Goal: Task Accomplishment & Management: Use online tool/utility

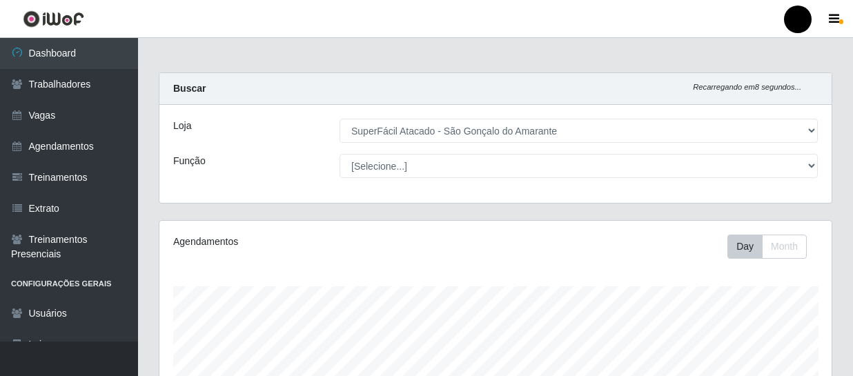
select select "408"
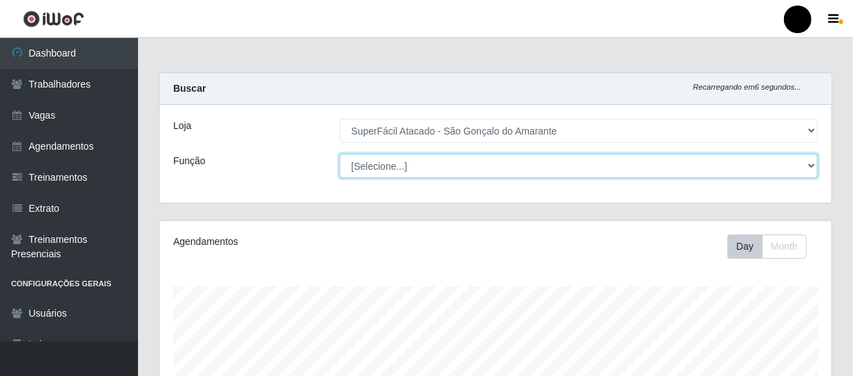
click at [815, 166] on select "[Selecione...] Auxiliar de Estacionamento Auxiliar de Estacionamento + Auxiliar…" at bounding box center [579, 166] width 478 height 24
select select "24"
click at [340, 154] on select "[Selecione...] Auxiliar de Estacionamento Auxiliar de Estacionamento + Auxiliar…" at bounding box center [579, 166] width 478 height 24
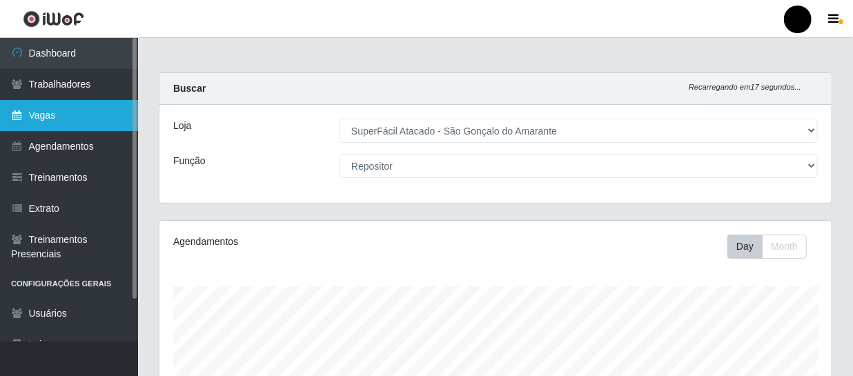
click at [75, 117] on link "Vagas" at bounding box center [69, 115] width 138 height 31
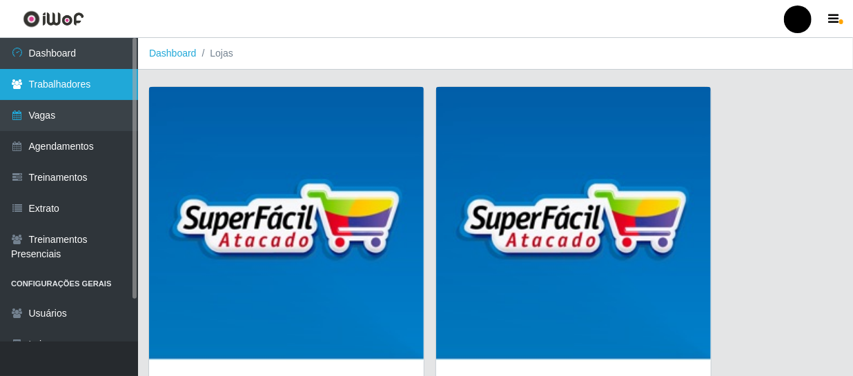
click at [88, 78] on link "Trabalhadores" at bounding box center [69, 84] width 138 height 31
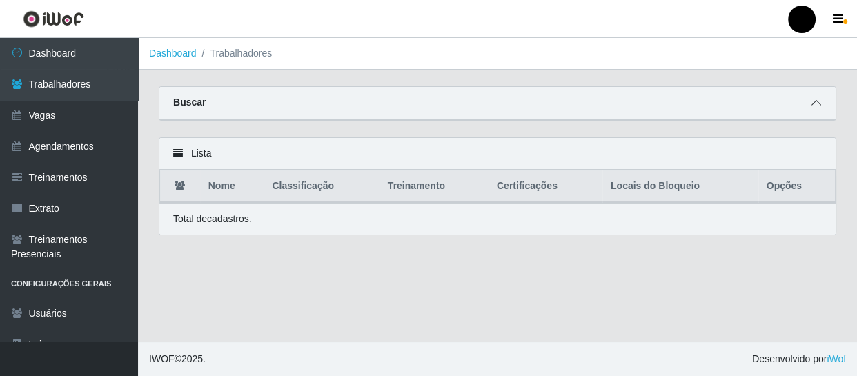
click at [817, 106] on icon at bounding box center [817, 103] width 10 height 10
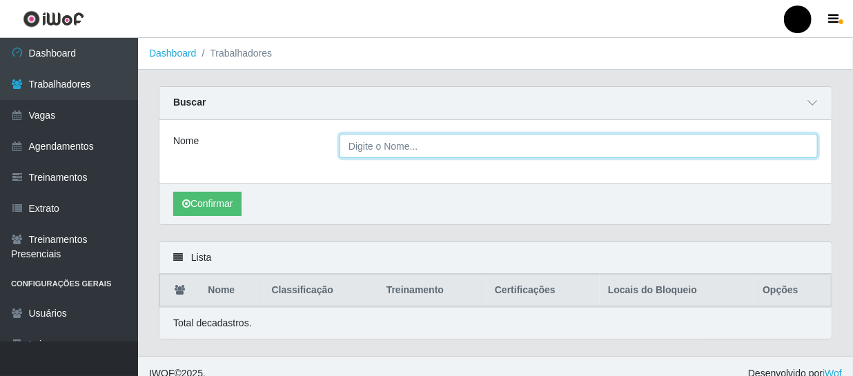
click at [565, 149] on input "Nome" at bounding box center [579, 146] width 478 height 24
type input "francisco"
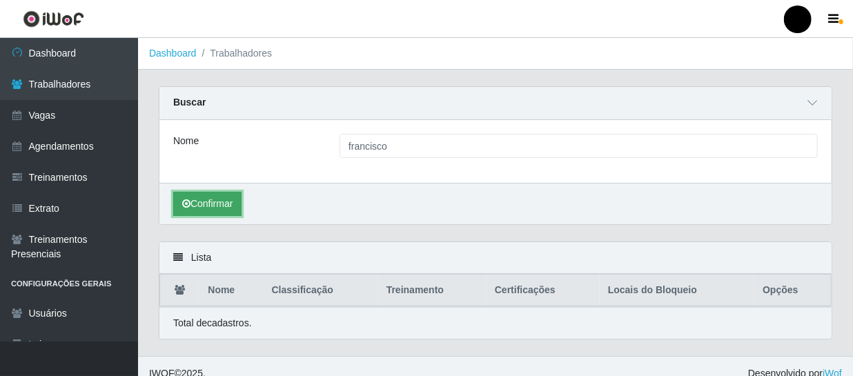
click at [217, 208] on button "Confirmar" at bounding box center [207, 204] width 68 height 24
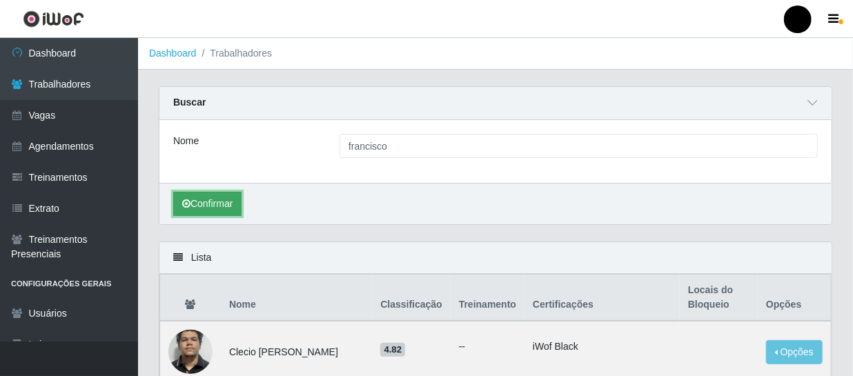
click at [214, 197] on button "Confirmar" at bounding box center [207, 204] width 68 height 24
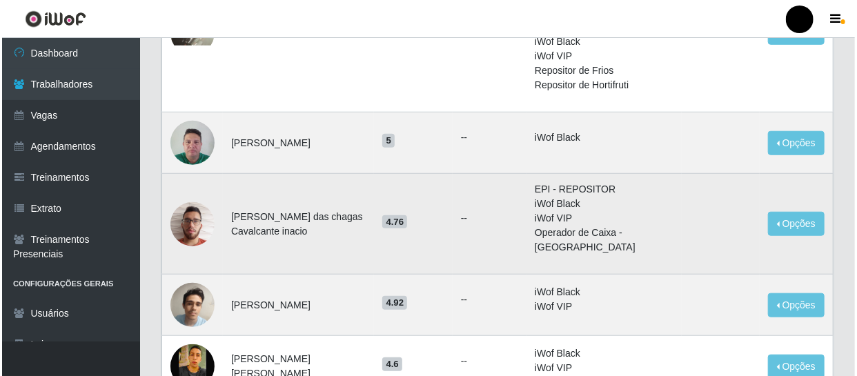
scroll to position [439, 0]
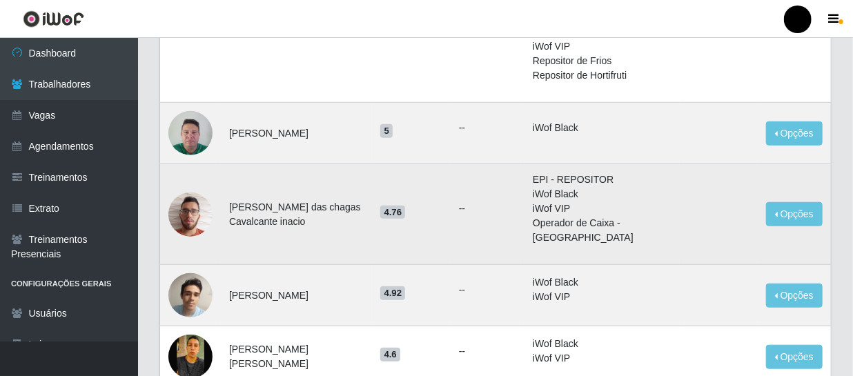
click at [179, 199] on img at bounding box center [190, 214] width 44 height 59
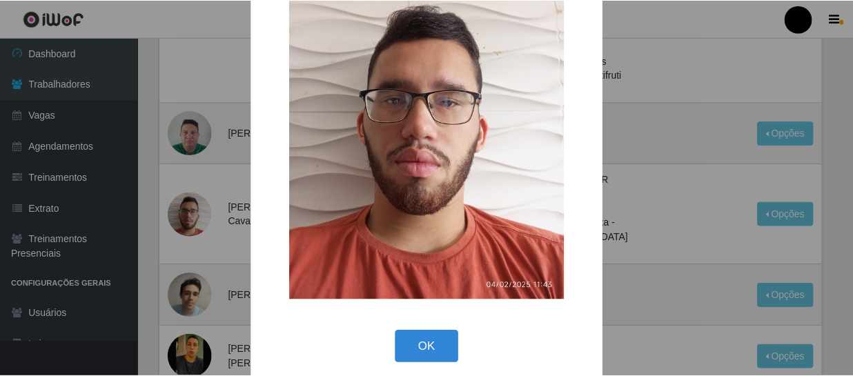
scroll to position [113, 0]
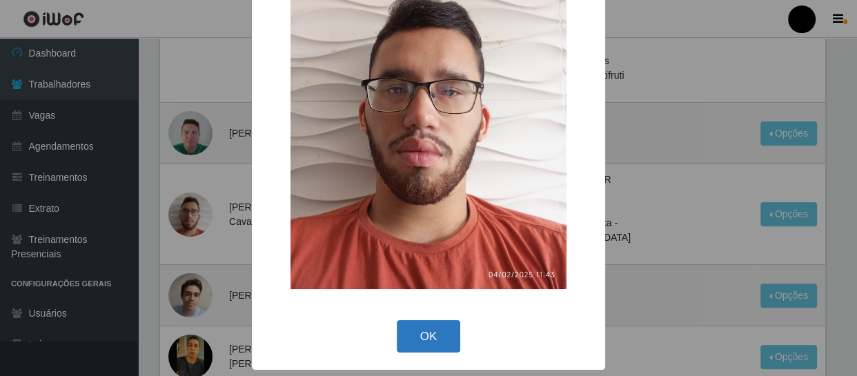
click at [440, 335] on button "OK" at bounding box center [429, 336] width 64 height 32
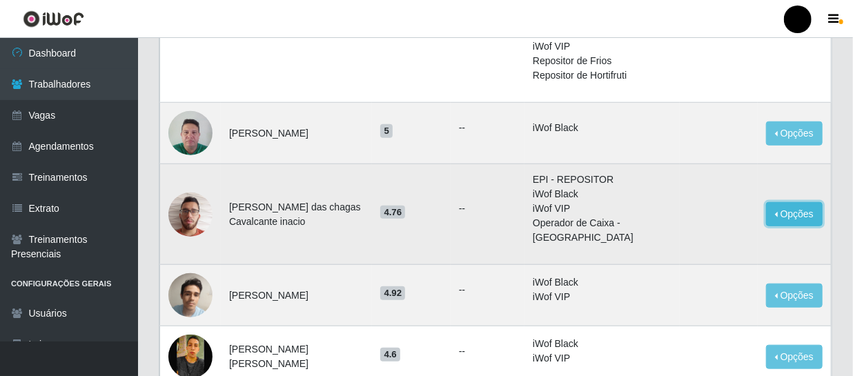
click at [785, 202] on button "Opções" at bounding box center [794, 214] width 57 height 24
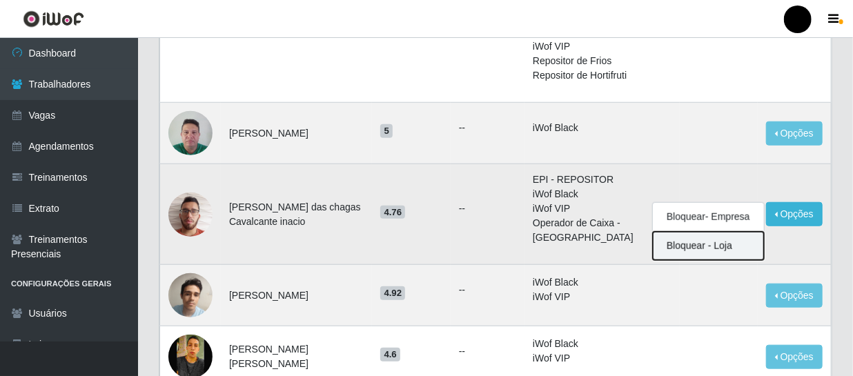
click at [704, 232] on button "Bloquear - Loja" at bounding box center [708, 246] width 111 height 28
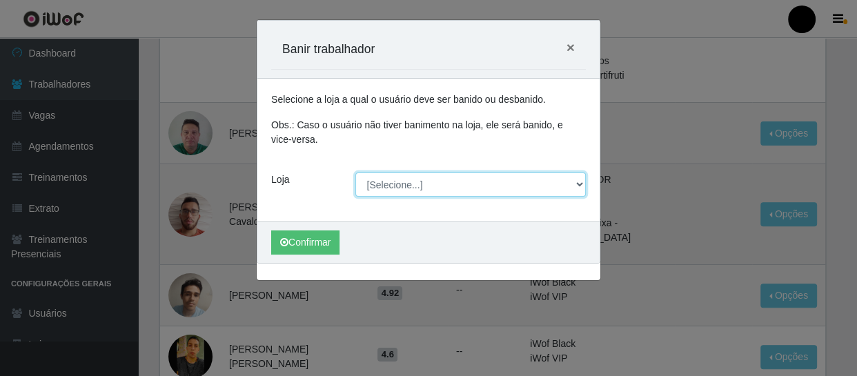
click at [581, 183] on select "[Selecione...] SuperFácil Atacado - Emaús SuperFácil Atacado - Rodoviária Super…" at bounding box center [471, 185] width 231 height 24
select select "408"
click at [356, 173] on select "[Selecione...] SuperFácil Atacado - Emaús SuperFácil Atacado - Rodoviária Super…" at bounding box center [471, 185] width 231 height 24
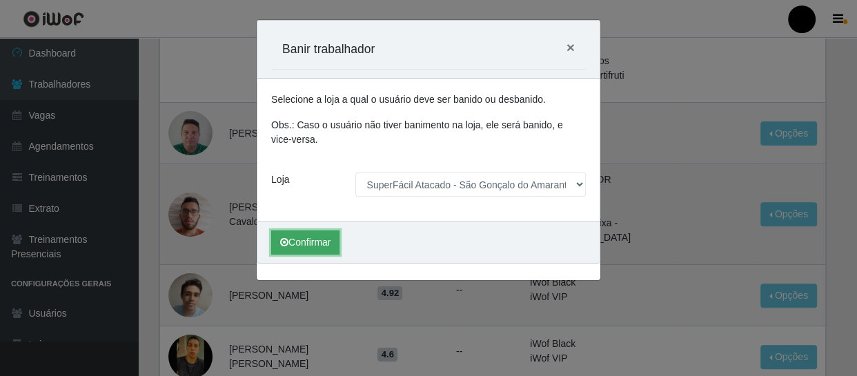
click at [331, 242] on button "Confirmar" at bounding box center [305, 243] width 68 height 24
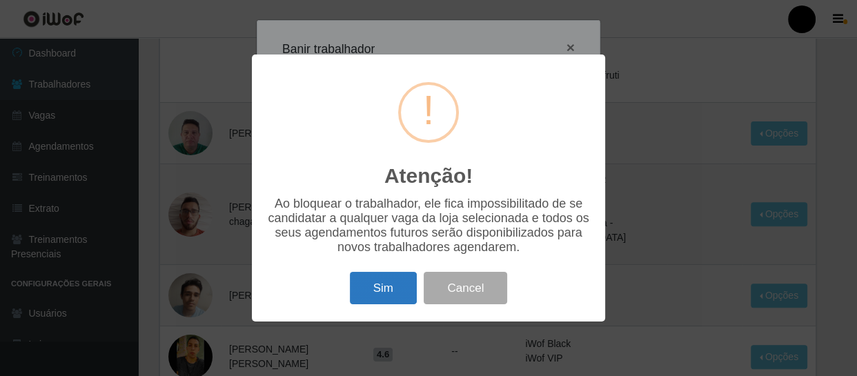
click at [401, 281] on button "Sim" at bounding box center [383, 288] width 67 height 32
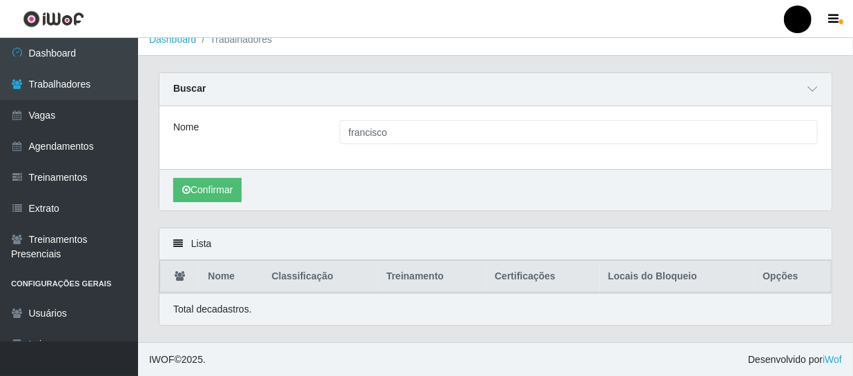
scroll to position [425, 0]
